Goal: Transaction & Acquisition: Purchase product/service

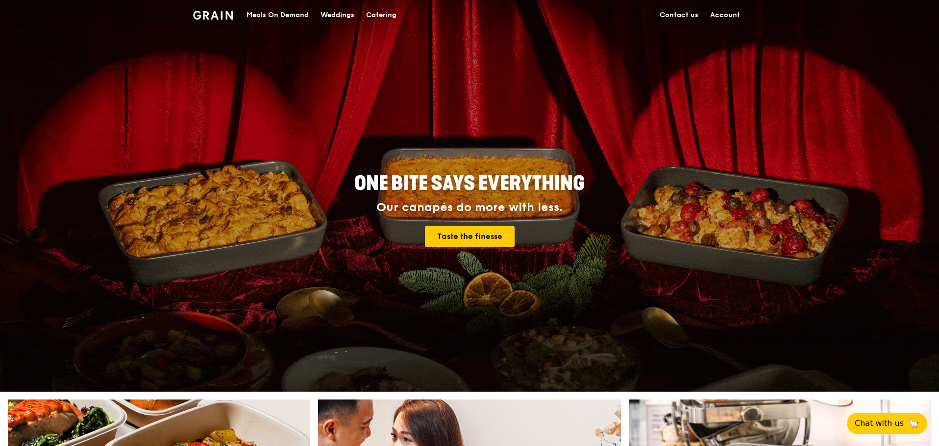
click at [712, 11] on link "Account" at bounding box center [725, 14] width 42 height 29
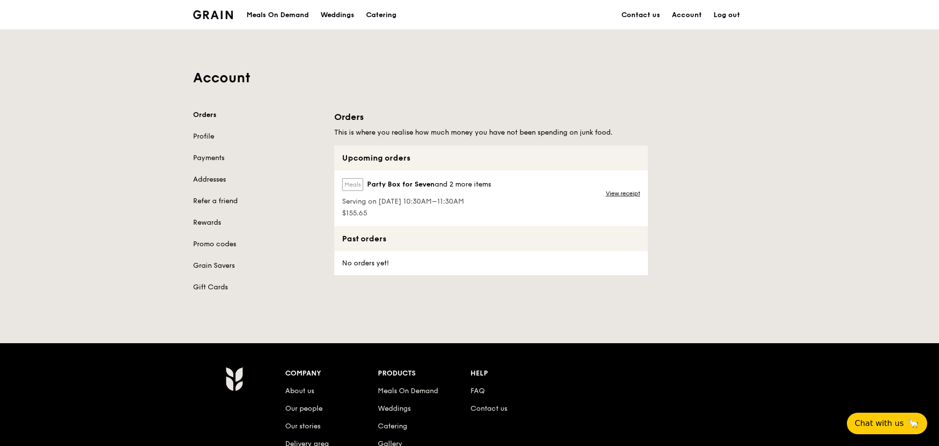
click at [292, 12] on div "Meals On Demand" at bounding box center [277, 14] width 62 height 29
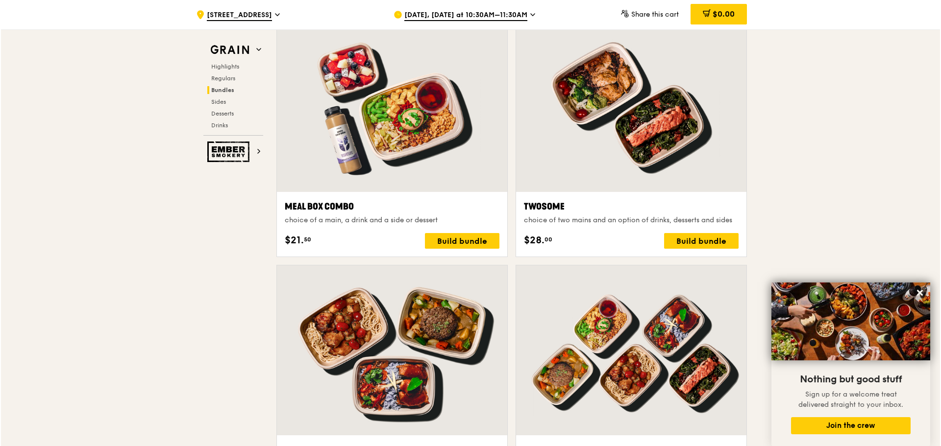
scroll to position [1813, 0]
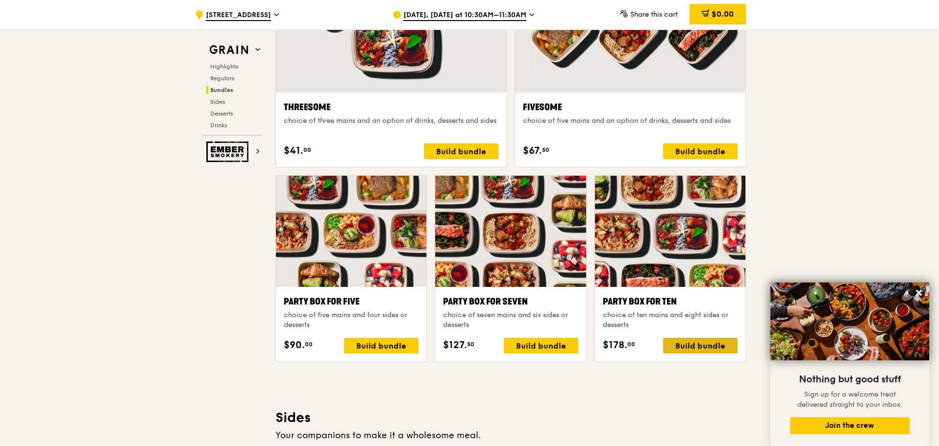
click at [679, 346] on div "Build bundle" at bounding box center [700, 346] width 74 height 16
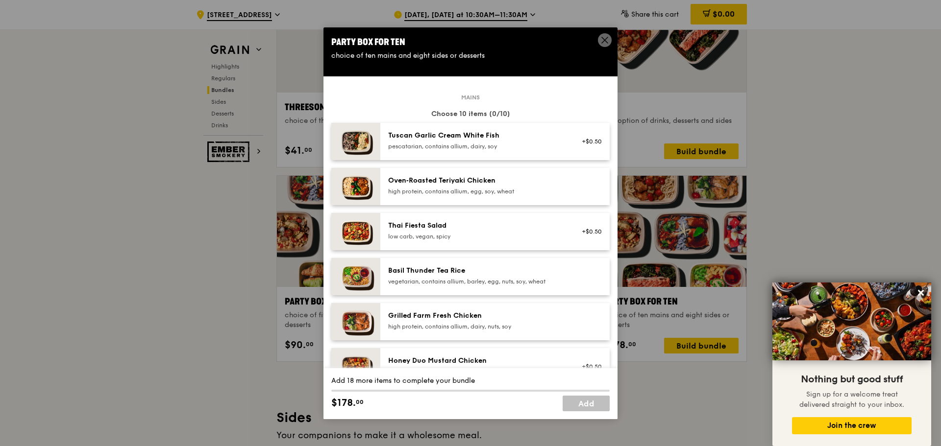
click at [449, 148] on div "pescatarian, contains allium, dairy, soy" at bounding box center [476, 147] width 176 height 8
click at [448, 188] on div "high protein, contains allium, egg, soy, wheat" at bounding box center [476, 192] width 176 height 8
click at [437, 233] on div "low carb, vegan, spicy" at bounding box center [476, 237] width 176 height 8
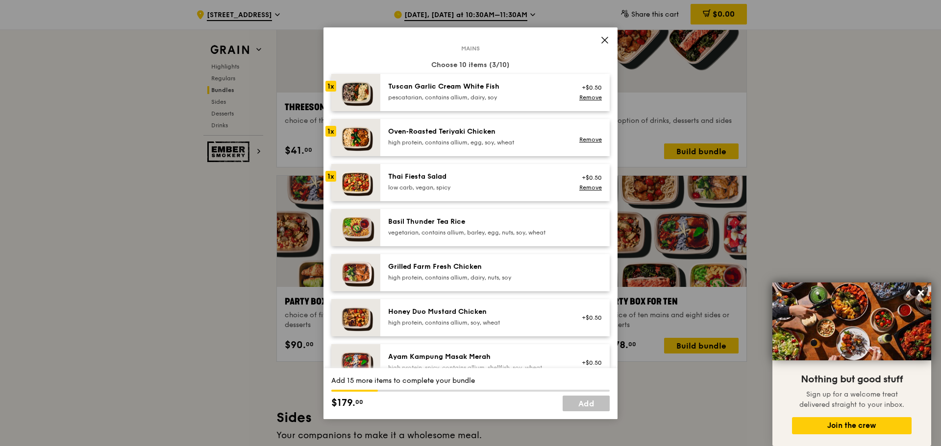
click at [444, 236] on div "vegetarian, contains allium, barley, egg, nuts, soy, wheat" at bounding box center [476, 233] width 176 height 8
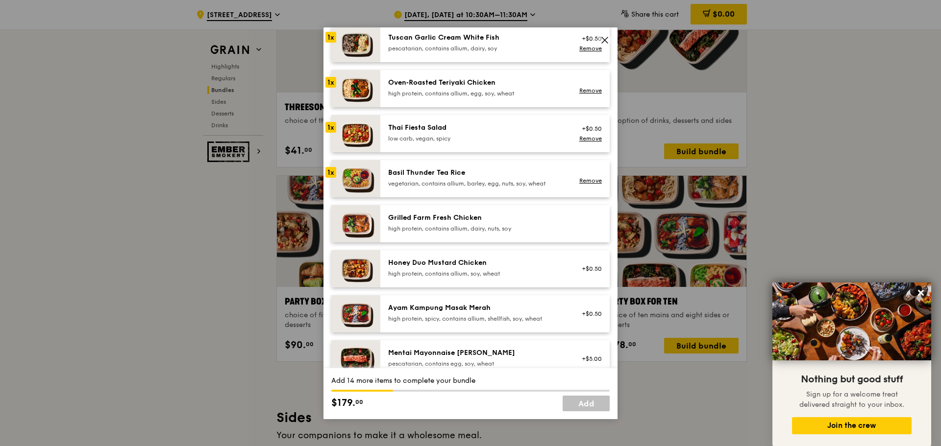
click at [448, 228] on div "high protein, contains allium, dairy, nuts, soy" at bounding box center [476, 229] width 176 height 8
click at [444, 265] on div "Honey Duo Mustard Chicken" at bounding box center [476, 263] width 176 height 10
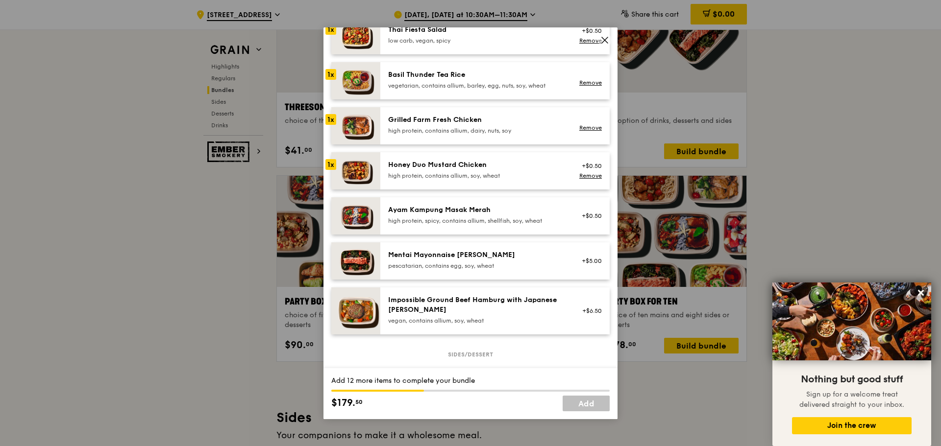
click at [458, 218] on div "high protein, spicy, contains allium, shellfish, soy, wheat" at bounding box center [476, 221] width 176 height 8
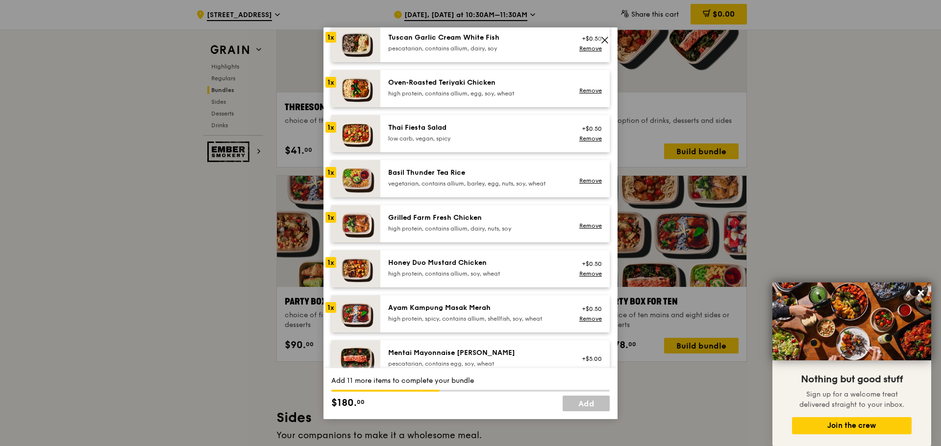
click at [480, 180] on div "vegetarian, contains allium, barley, egg, nuts, soy, wheat" at bounding box center [476, 184] width 176 height 8
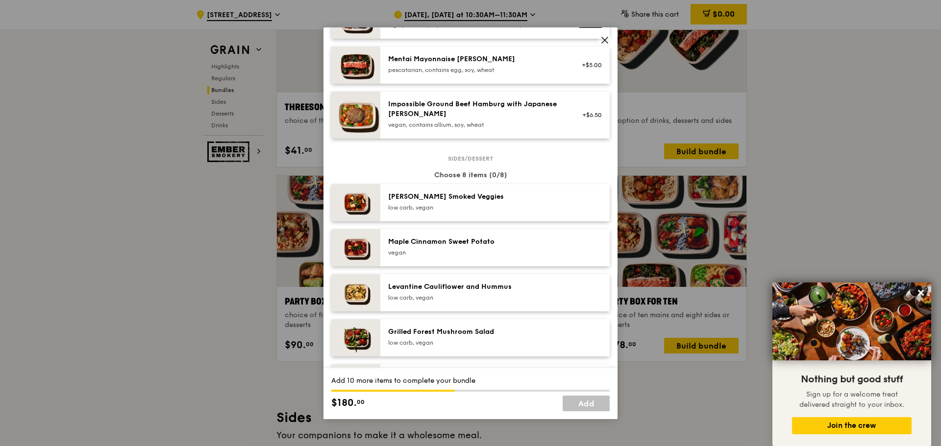
scroll to position [441, 0]
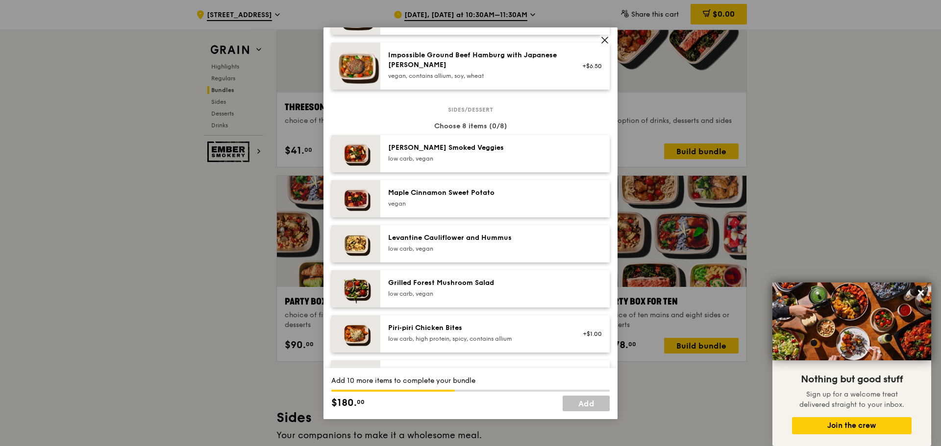
click at [479, 155] on div "low carb, vegan" at bounding box center [476, 159] width 176 height 8
click at [474, 195] on div "Maple Cinnamon Sweet Potato" at bounding box center [476, 193] width 176 height 10
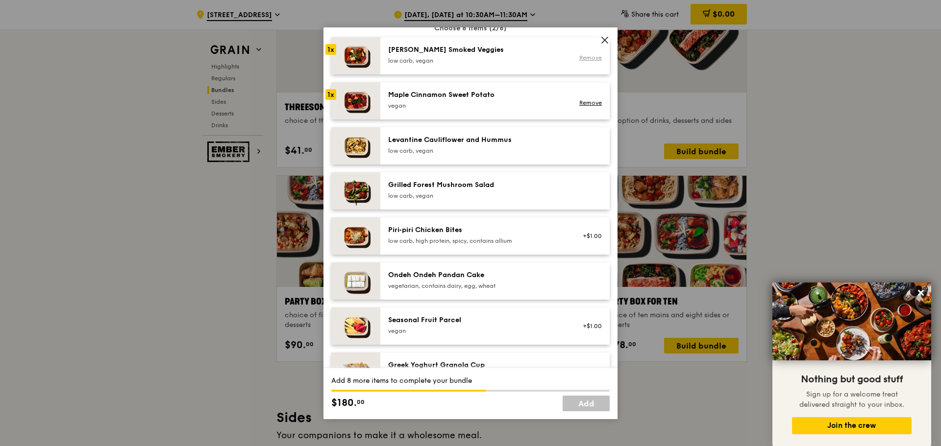
click at [579, 57] on link "Remove" at bounding box center [590, 57] width 23 height 7
click at [586, 106] on link "Remove" at bounding box center [590, 102] width 23 height 7
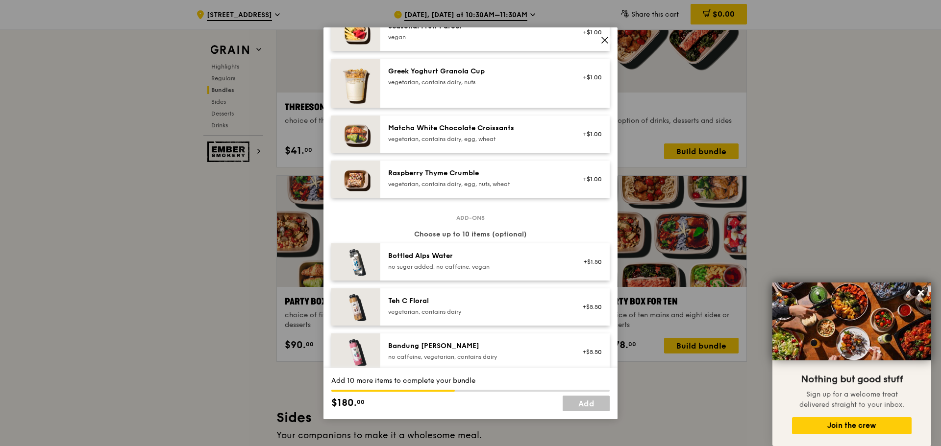
scroll to position [735, 0]
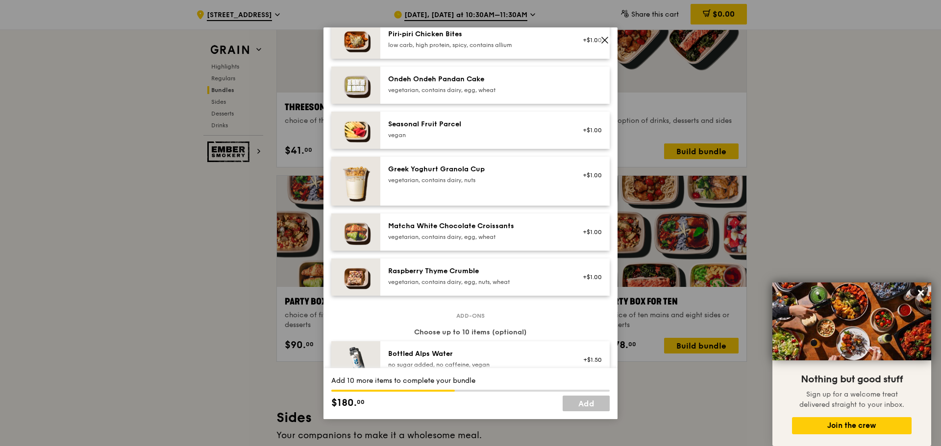
click at [464, 274] on div "Raspberry Thyme Crumble" at bounding box center [476, 271] width 176 height 10
click at [471, 235] on div "vegetarian, contains dairy, egg, wheat" at bounding box center [476, 237] width 176 height 8
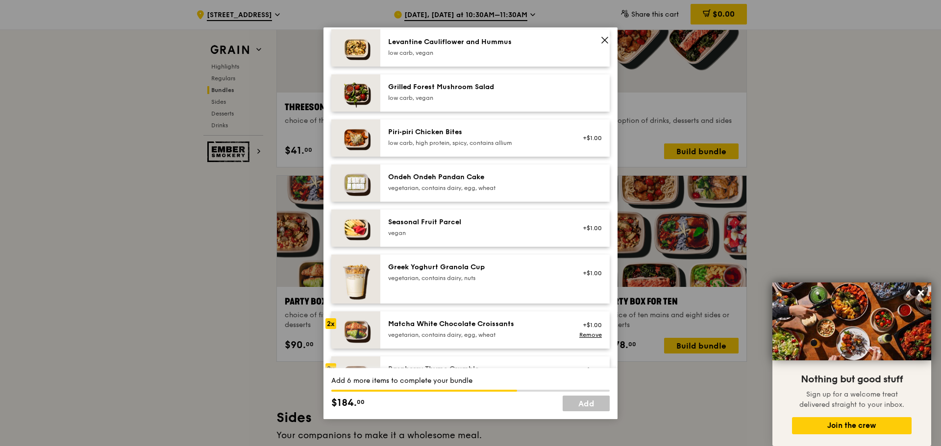
click at [469, 237] on div "vegan" at bounding box center [476, 233] width 176 height 8
click at [508, 174] on div "Ondeh Ondeh Pandan Cake" at bounding box center [476, 177] width 176 height 10
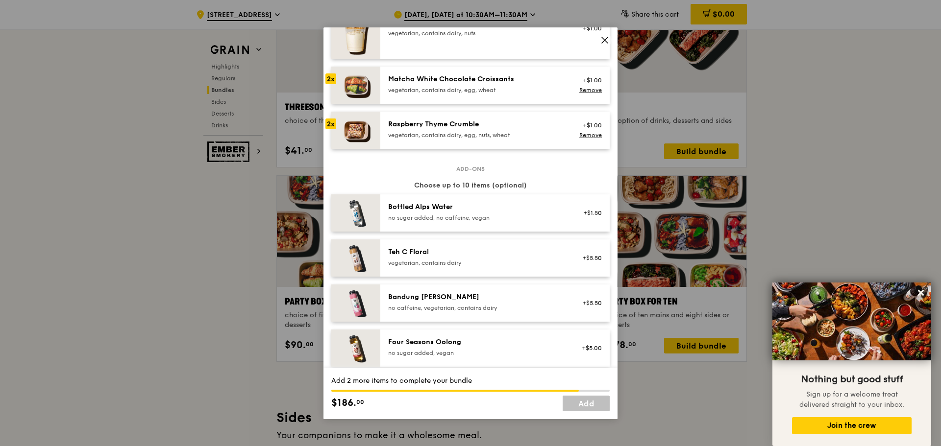
scroll to position [980, 0]
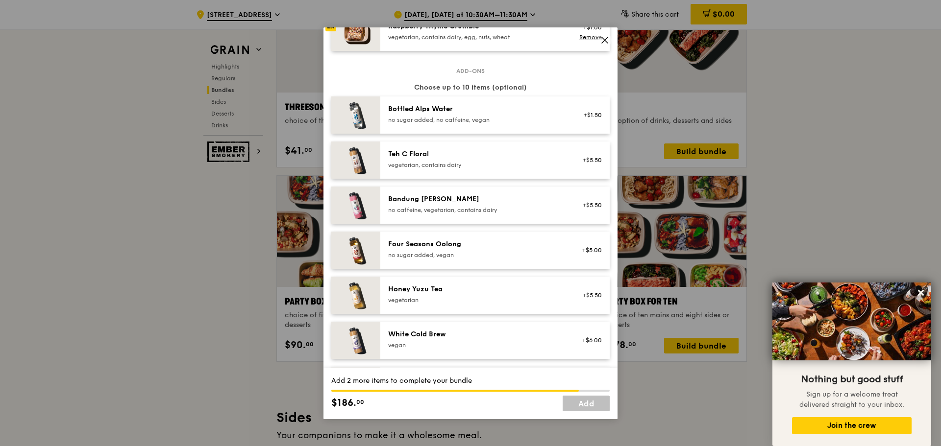
click at [469, 118] on div "no sugar added, no caffeine, vegan" at bounding box center [476, 120] width 176 height 8
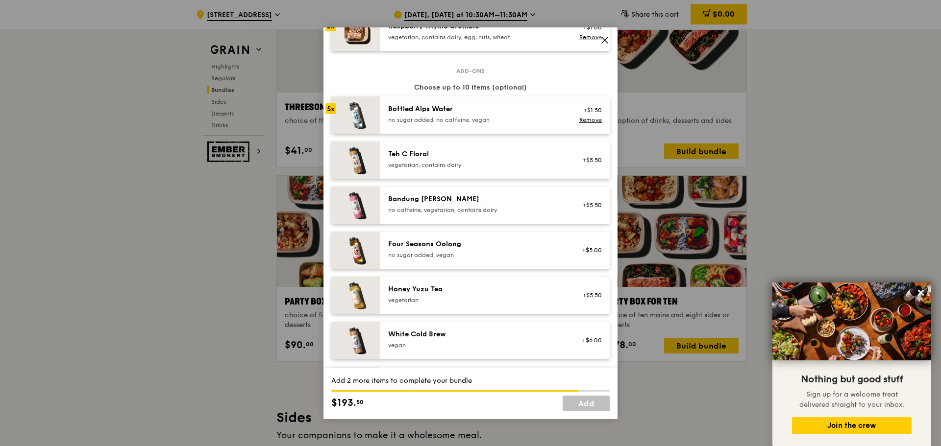
click at [469, 118] on div "no sugar added, no caffeine, vegan" at bounding box center [476, 120] width 176 height 8
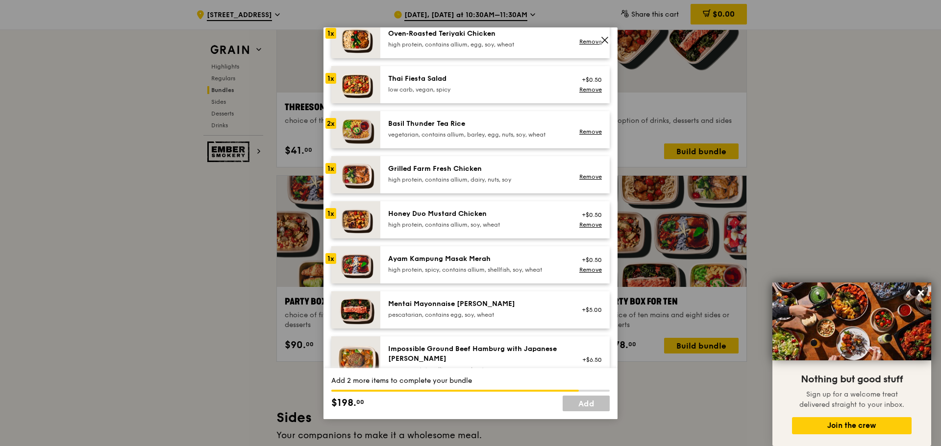
scroll to position [98, 0]
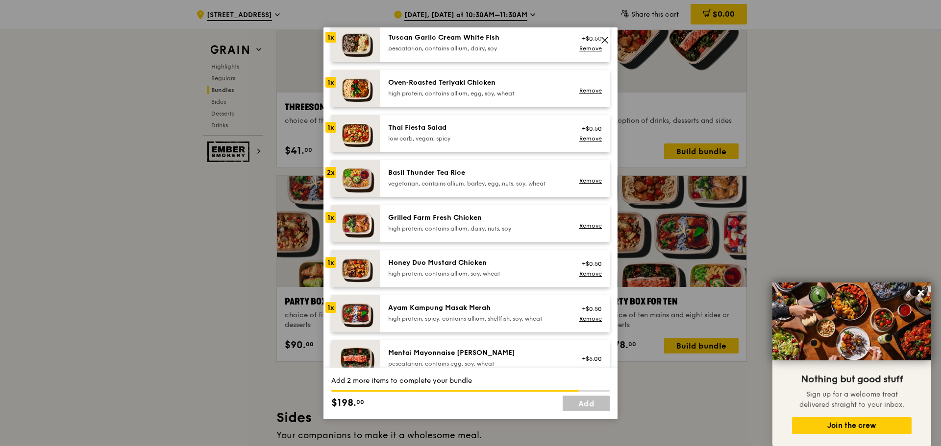
click at [417, 319] on div "high protein, spicy, contains allium, shellfish, soy, wheat" at bounding box center [476, 319] width 176 height 8
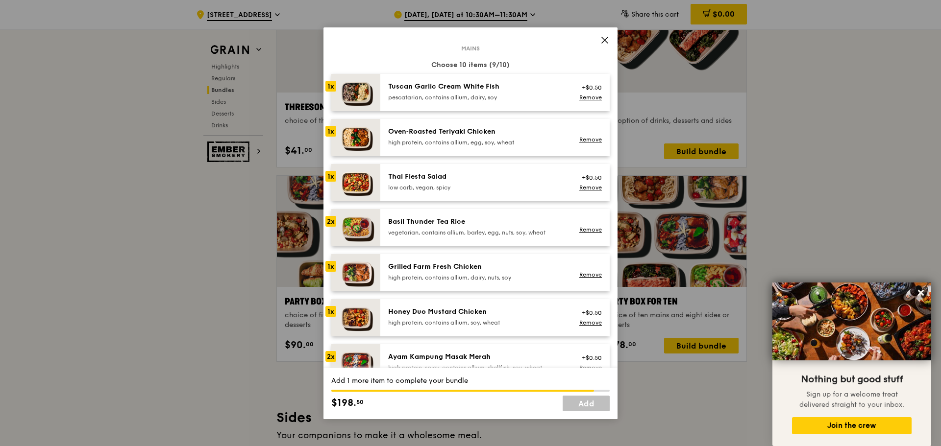
click at [463, 91] on div "Tuscan Garlic Cream White Fish" at bounding box center [476, 87] width 176 height 10
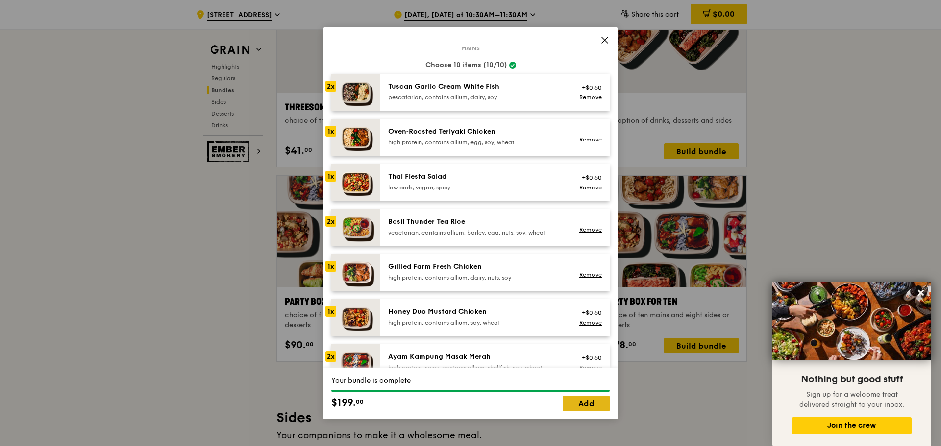
click at [594, 404] on link "Add" at bounding box center [585, 404] width 47 height 16
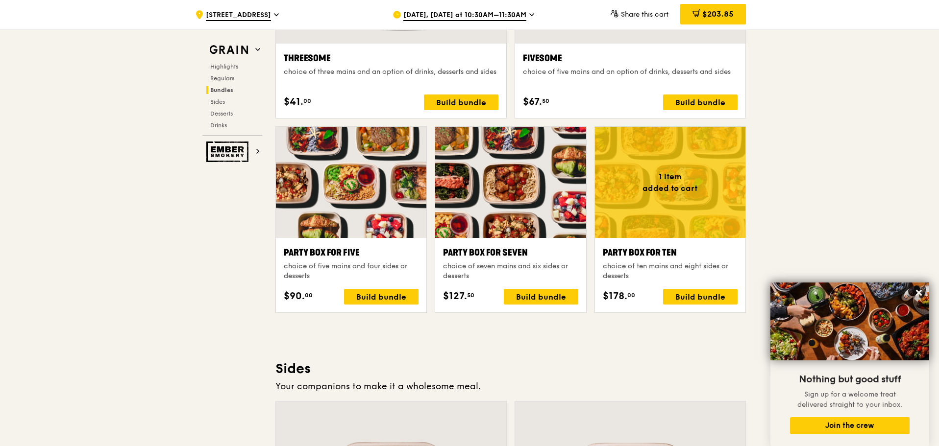
scroll to position [1911, 0]
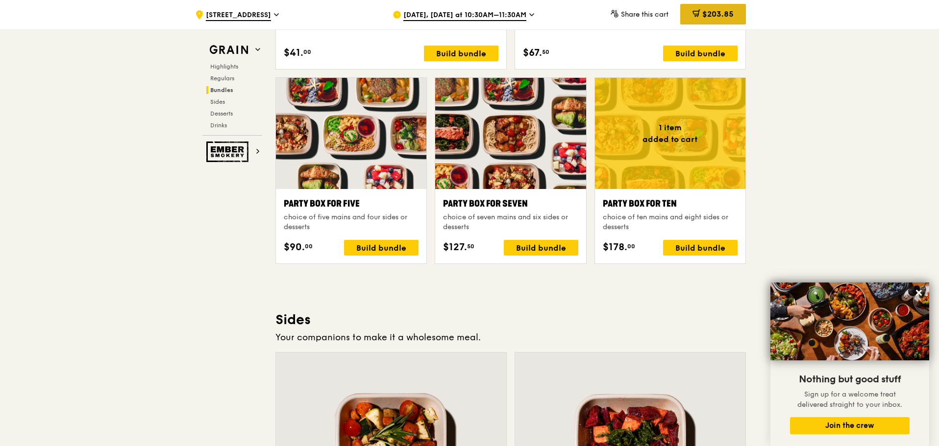
click at [695, 12] on icon at bounding box center [696, 13] width 8 height 8
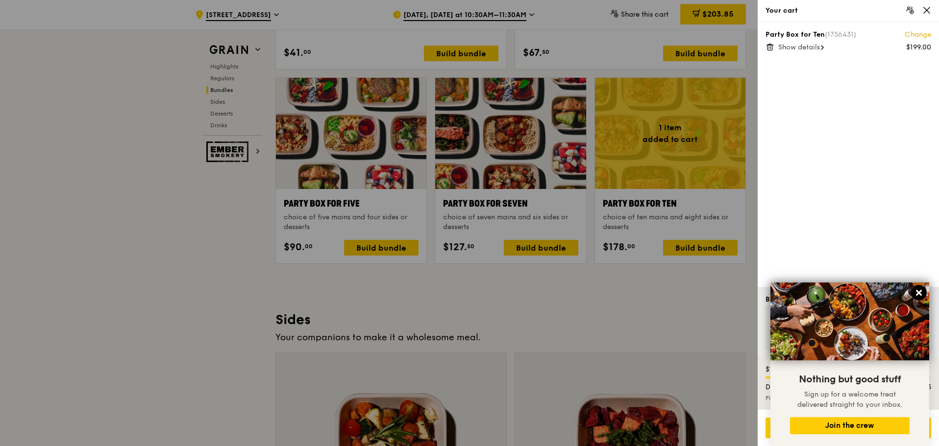
click at [919, 294] on icon at bounding box center [919, 293] width 6 height 6
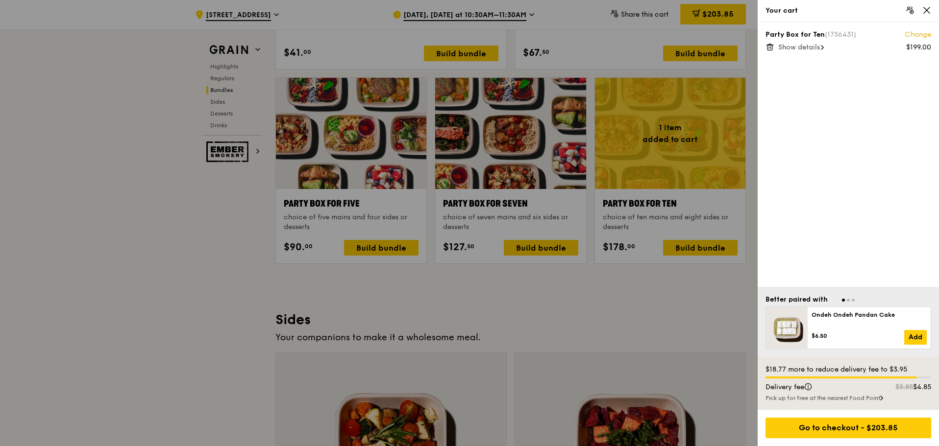
click at [770, 48] on icon at bounding box center [769, 47] width 9 height 9
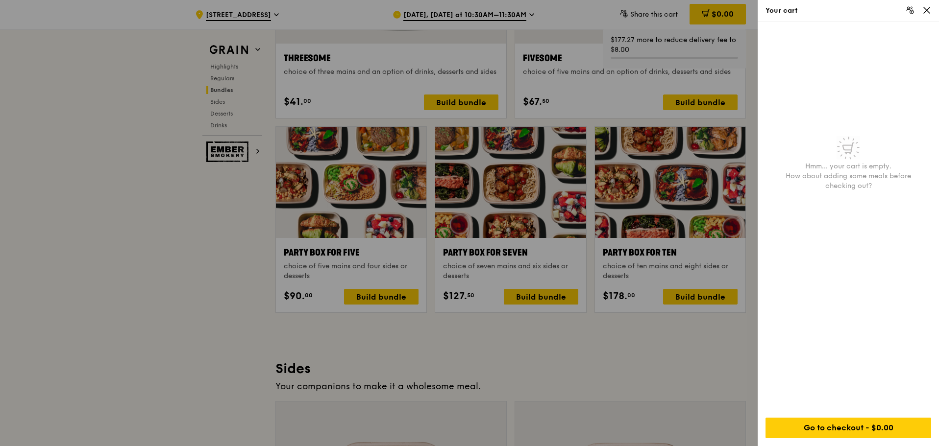
scroll to position [1764, 0]
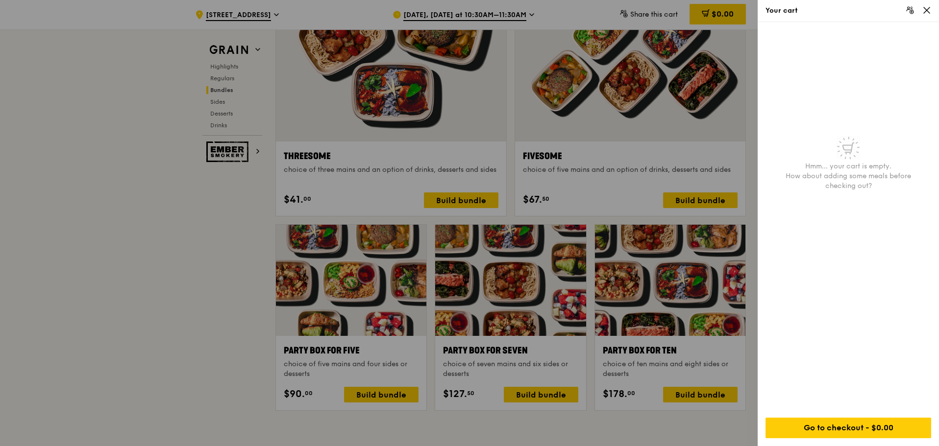
click at [384, 397] on div at bounding box center [469, 223] width 939 height 446
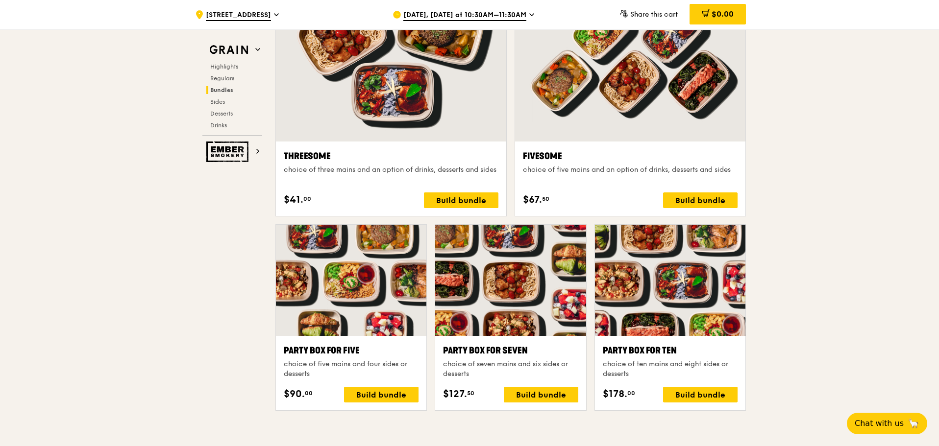
click at [384, 397] on div "Build bundle" at bounding box center [381, 395] width 74 height 16
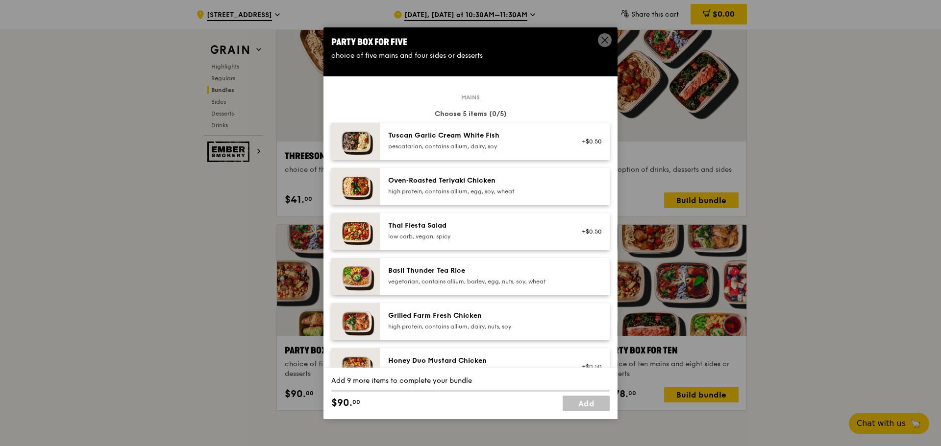
click at [603, 38] on icon at bounding box center [605, 40] width 6 height 6
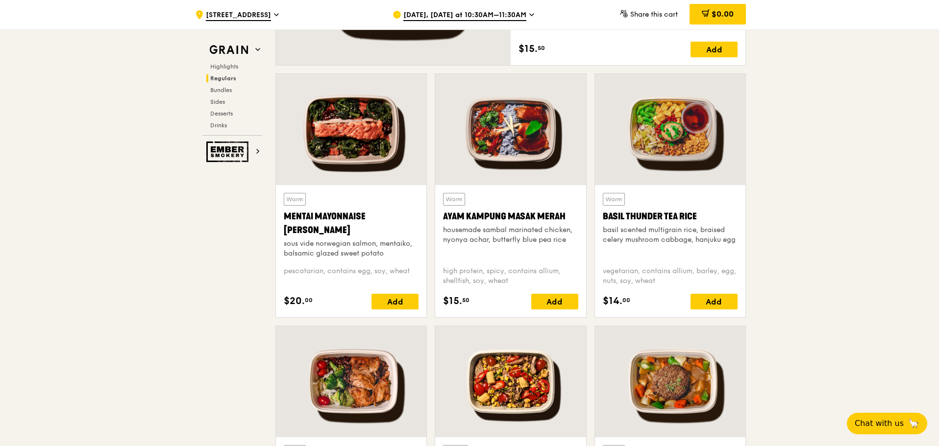
scroll to position [735, 0]
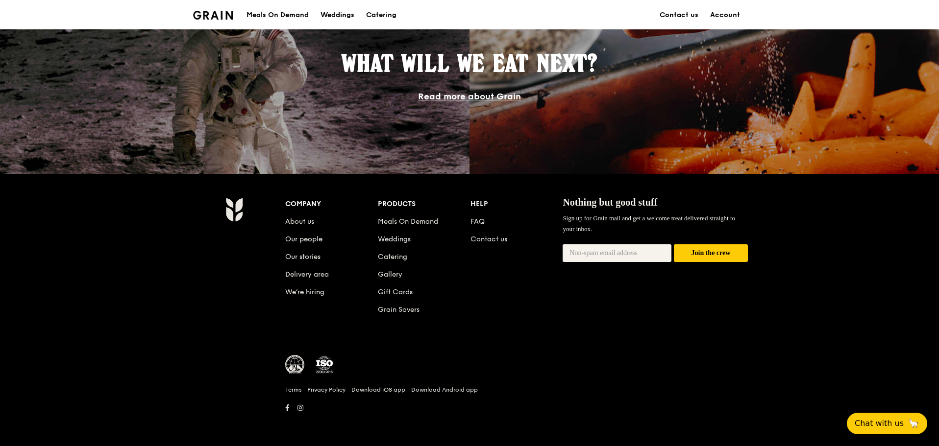
scroll to position [501, 0]
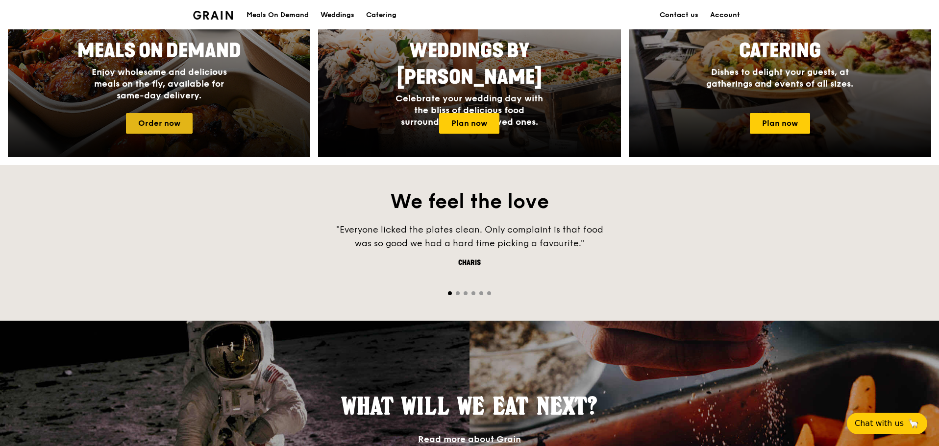
click at [183, 124] on link "Order now" at bounding box center [159, 123] width 67 height 21
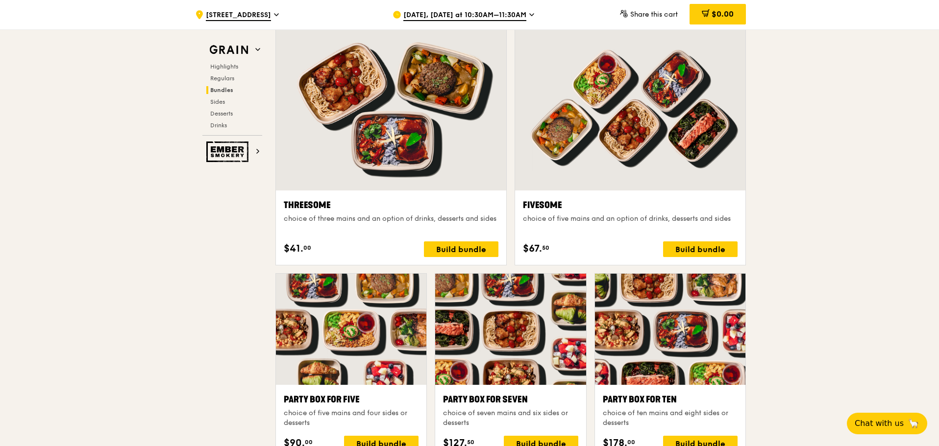
scroll to position [1372, 0]
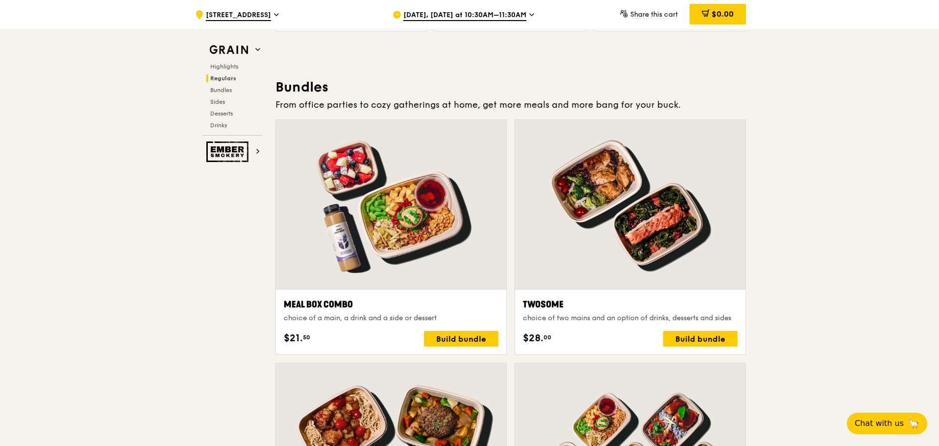
click at [225, 120] on div "Highlights Regulars Bundles Sides Desserts Drinks" at bounding box center [232, 96] width 60 height 67
click at [222, 126] on span "Drinks" at bounding box center [219, 125] width 19 height 7
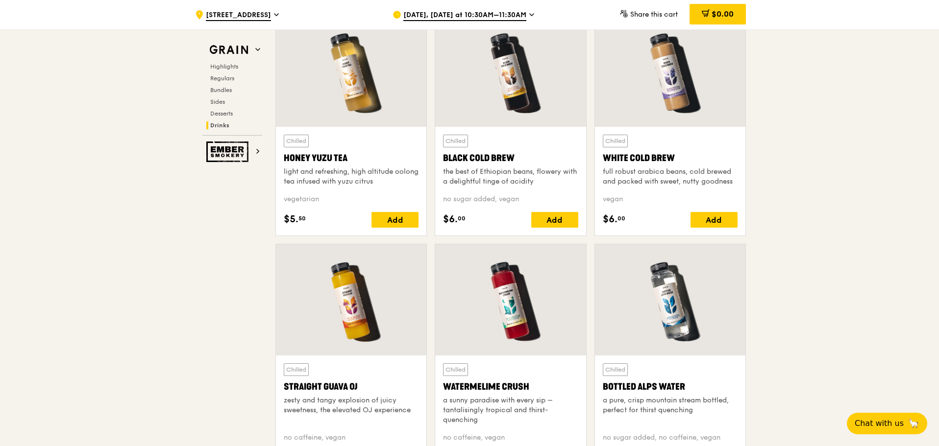
scroll to position [3830, 0]
